Goal: Transaction & Acquisition: Purchase product/service

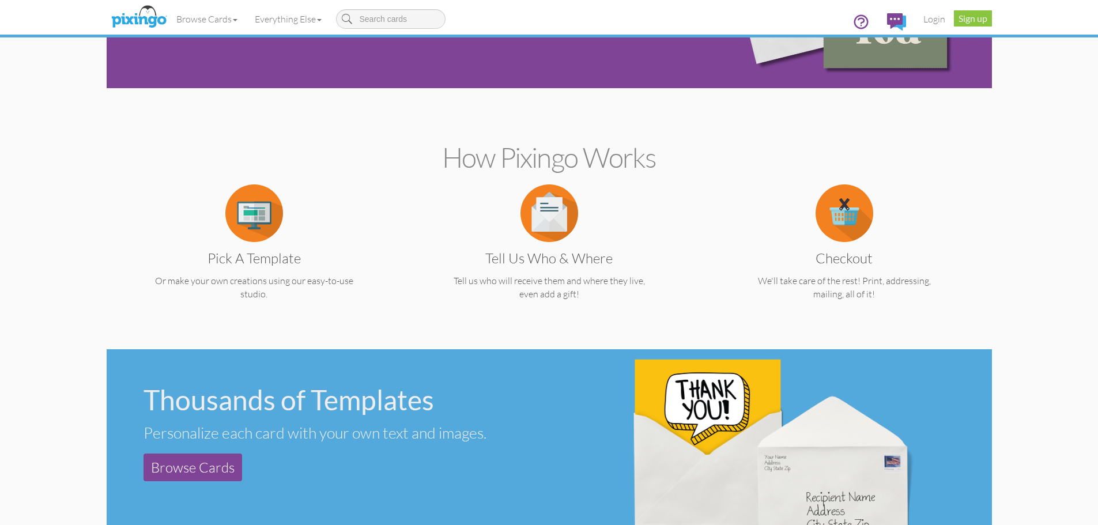
scroll to position [231, 0]
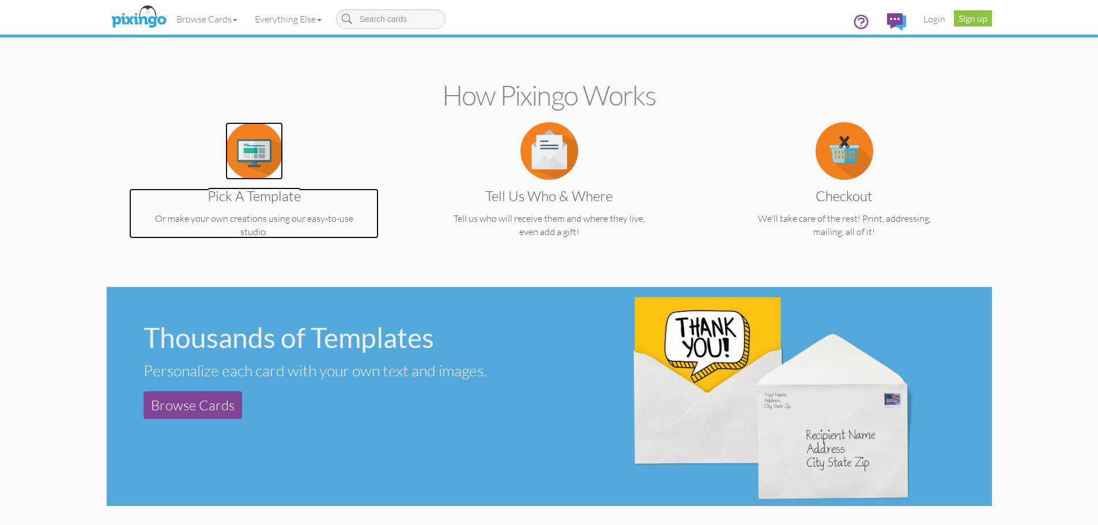
click at [246, 155] on img at bounding box center [254, 151] width 58 height 58
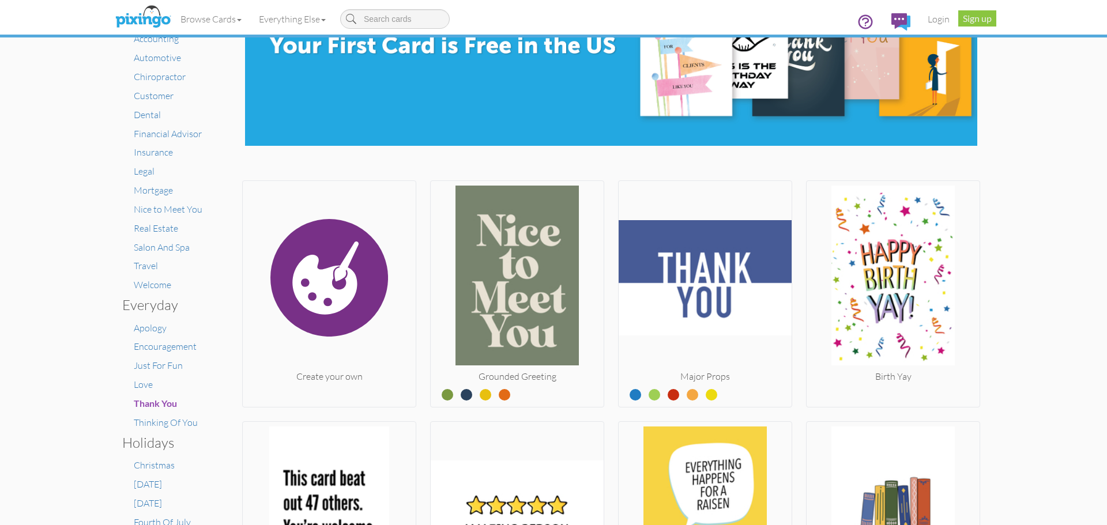
scroll to position [115, 0]
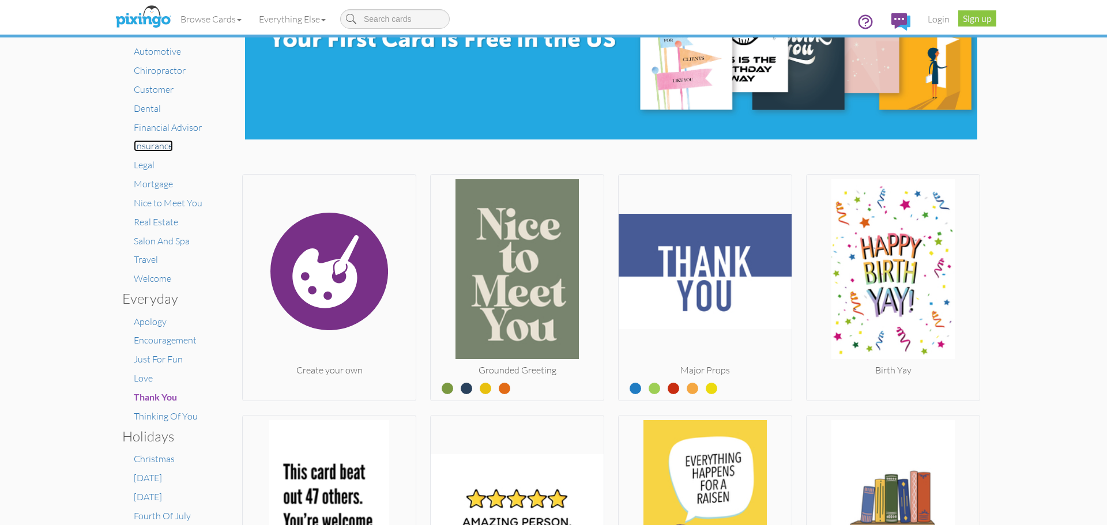
click at [146, 149] on span "Insurance" at bounding box center [153, 146] width 39 height 12
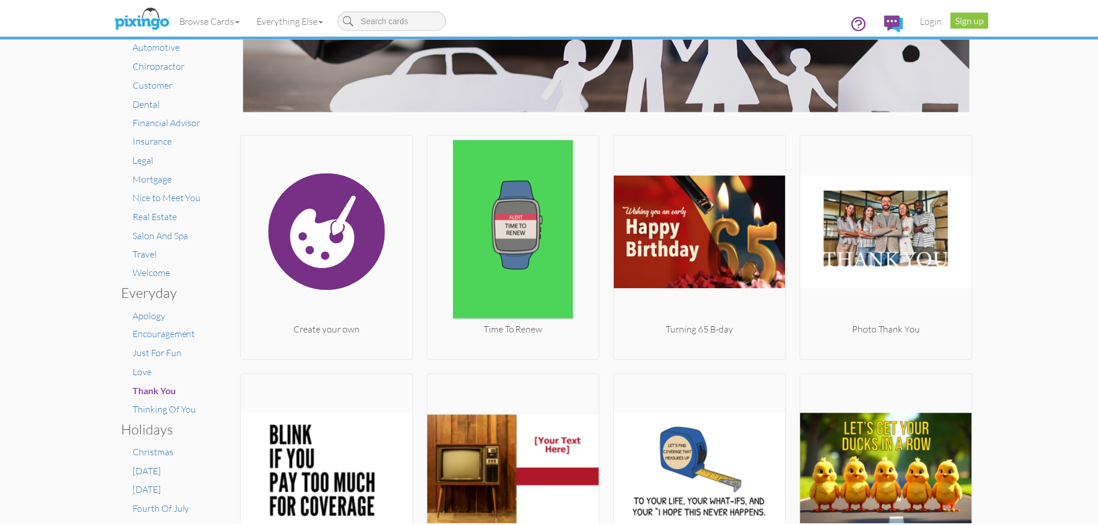
scroll to position [120, 0]
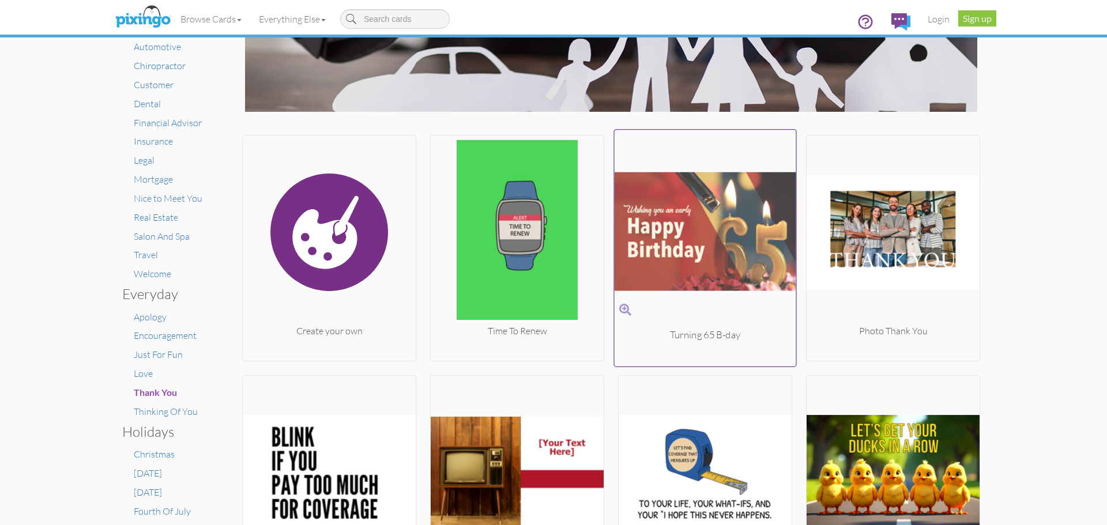
click at [615, 257] on img at bounding box center [706, 232] width 182 height 194
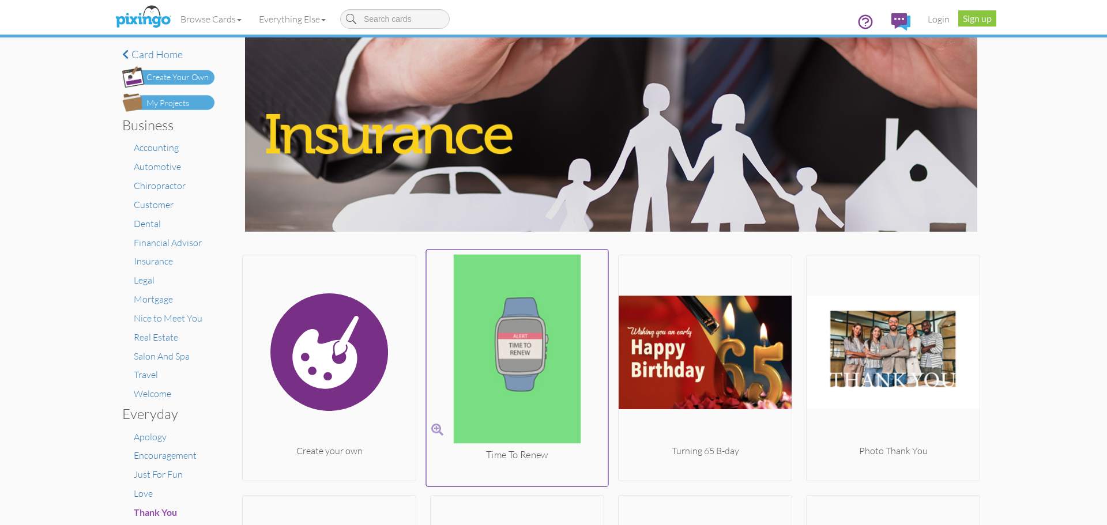
click at [527, 319] on img at bounding box center [518, 352] width 182 height 194
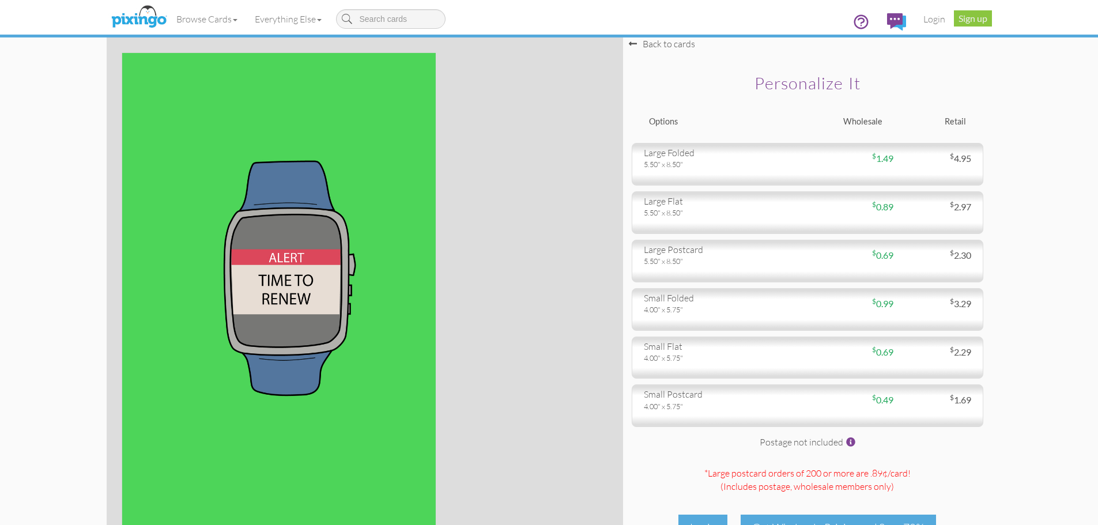
scroll to position [95, 0]
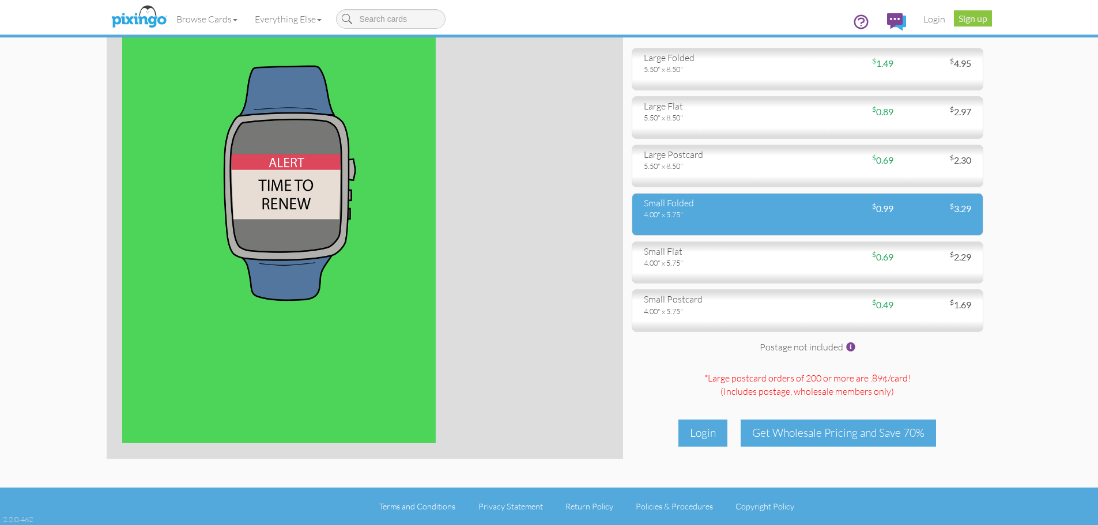
click at [764, 206] on div "small folded" at bounding box center [721, 203] width 155 height 13
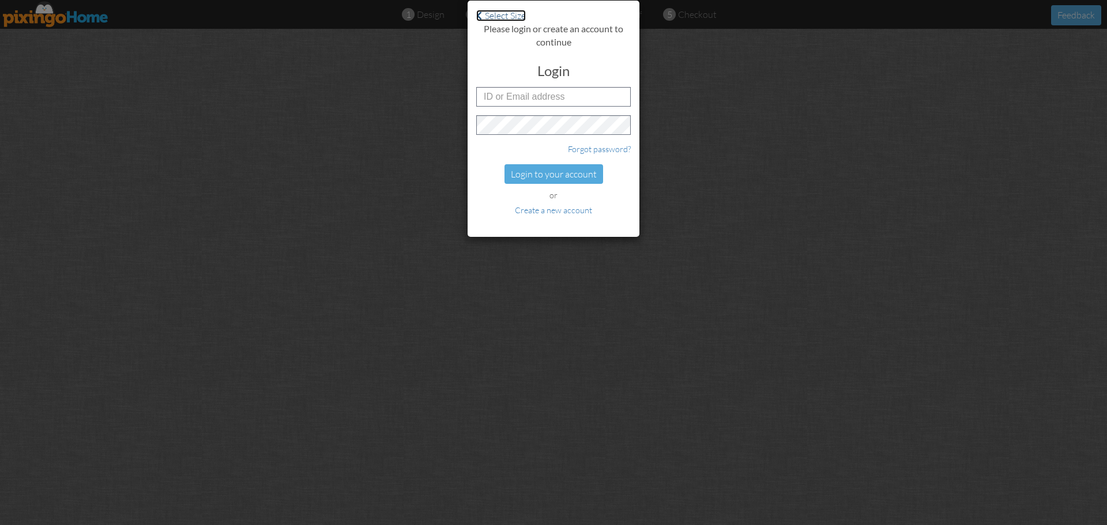
click at [479, 16] on span at bounding box center [479, 15] width 6 height 9
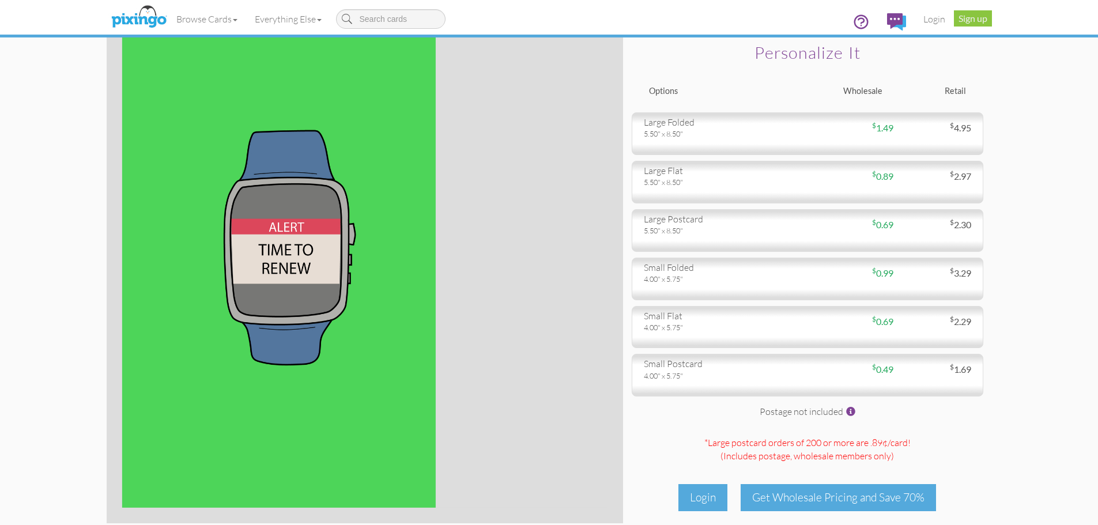
scroll to position [95, 0]
